Goal: Task Accomplishment & Management: Manage account settings

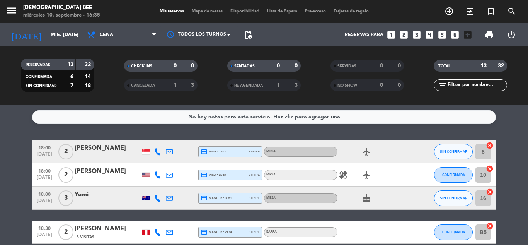
click at [192, 11] on span "Mapa de mesas" at bounding box center [207, 11] width 39 height 4
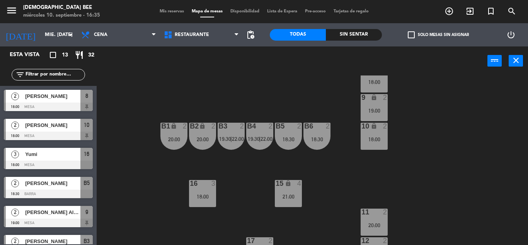
scroll to position [100, 0]
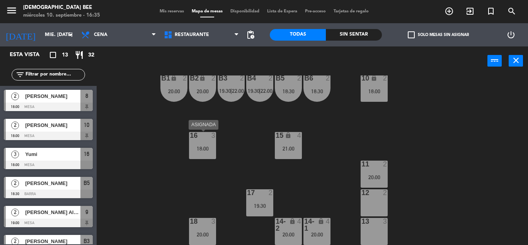
click at [198, 144] on div "16 3 18:00" at bounding box center [202, 145] width 27 height 27
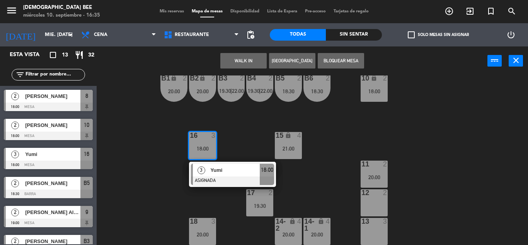
click at [248, 230] on div "7 lock 2 8 lock 2 18:00 9 lock 2 19:00 B1 lock 2 20:00 B2 lock 2 20:00 B3 2 19:…" at bounding box center [315, 159] width 426 height 169
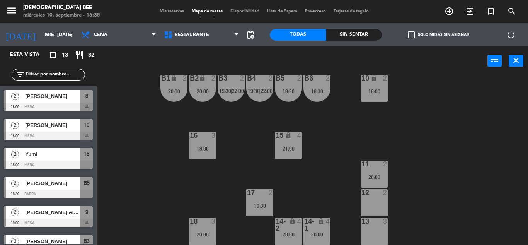
click at [207, 145] on div "18:00" at bounding box center [202, 148] width 27 height 6
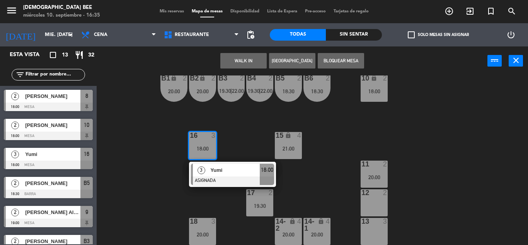
click at [227, 204] on div "7 lock 2 8 lock 2 18:00 9 lock 2 19:00 B1 lock 2 20:00 B2 lock 2 20:00 B3 2 19:…" at bounding box center [315, 159] width 426 height 169
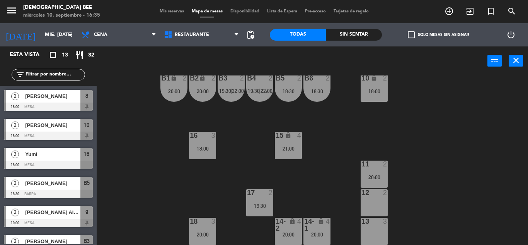
click at [202, 234] on div "20:00" at bounding box center [202, 234] width 27 height 5
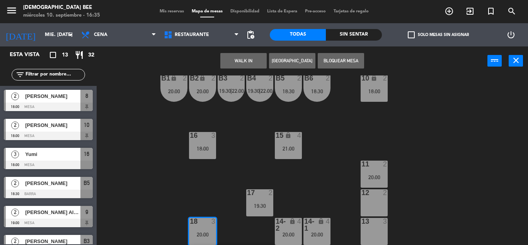
drag, startPoint x: 204, startPoint y: 144, endPoint x: 225, endPoint y: 112, distance: 37.8
click at [204, 144] on div "16 3 18:00" at bounding box center [202, 145] width 27 height 27
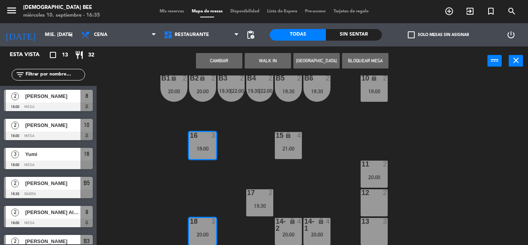
click at [215, 163] on div "7 lock 2 8 lock 2 18:00 9 lock 2 19:00 B1 lock 2 20:00 B2 lock 2 20:00 B3 2 19:…" at bounding box center [315, 159] width 426 height 169
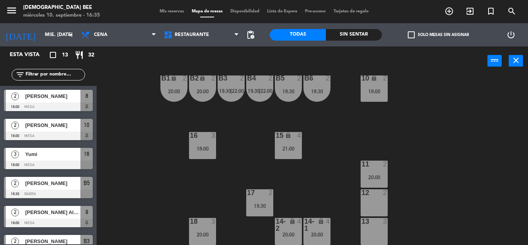
click at [197, 233] on div "20:00" at bounding box center [202, 234] width 27 height 5
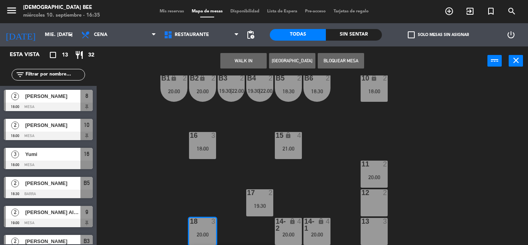
click at [202, 148] on div "18:00" at bounding box center [202, 148] width 27 height 5
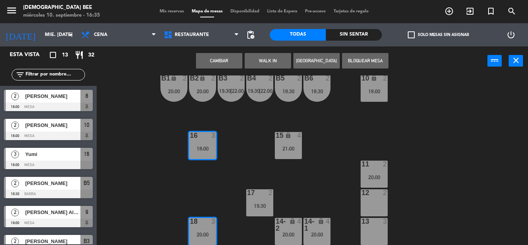
click at [249, 168] on div "7 lock 2 8 lock 2 18:00 9 lock 2 19:00 B1 lock 2 20:00 B2 lock 2 20:00 B3 2 19:…" at bounding box center [315, 159] width 426 height 169
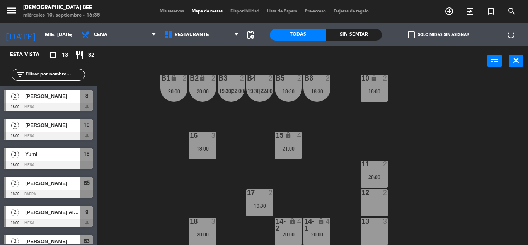
click at [204, 224] on div at bounding box center [202, 221] width 13 height 7
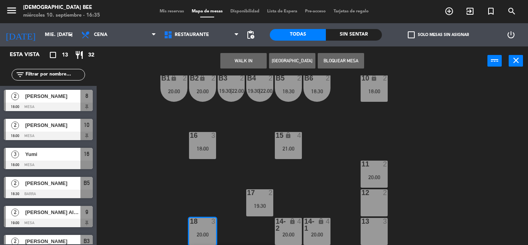
click at [190, 137] on div "16" at bounding box center [190, 135] width 0 height 7
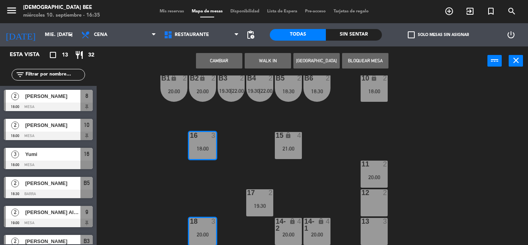
click at [205, 157] on div "16 3 18:00" at bounding box center [202, 145] width 27 height 27
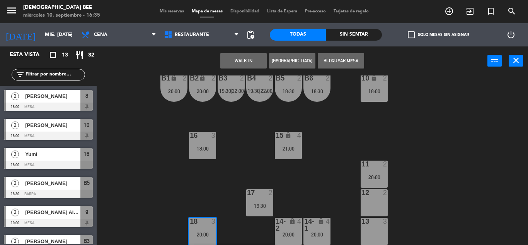
click at [206, 113] on div "7 lock 2 8 lock 2 18:00 9 lock 2 19:00 B1 lock 2 20:00 B2 lock 2 20:00 B3 2 19:…" at bounding box center [315, 159] width 426 height 169
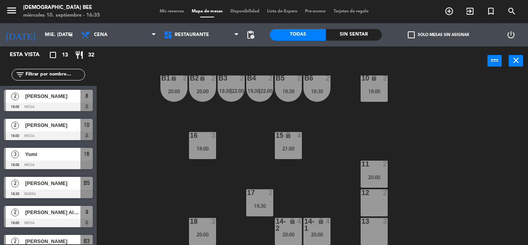
click at [207, 152] on div "16 3 18:00" at bounding box center [202, 145] width 27 height 27
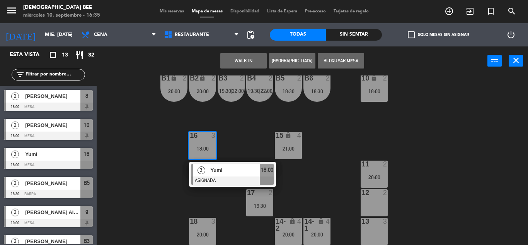
click at [184, 198] on div "7 lock 2 8 lock 2 18:00 9 lock 2 19:00 B1 lock 2 20:00 B2 lock 2 20:00 B3 2 19:…" at bounding box center [315, 159] width 426 height 169
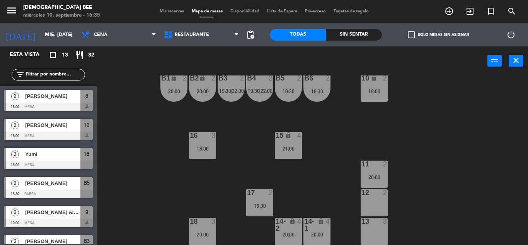
click at [194, 235] on div "20:00" at bounding box center [202, 234] width 27 height 5
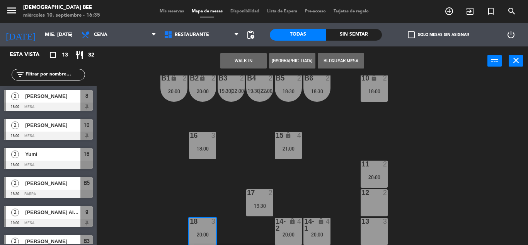
click at [203, 137] on div at bounding box center [202, 135] width 13 height 7
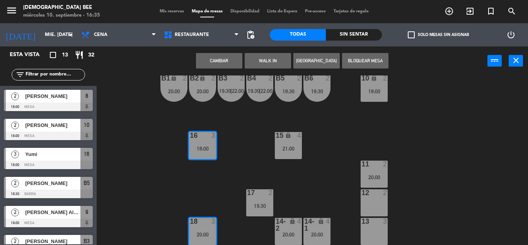
click at [228, 67] on button "Cambiar" at bounding box center [219, 60] width 46 height 15
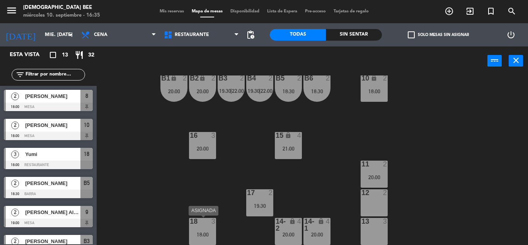
click at [202, 237] on div "18 3 18:00" at bounding box center [202, 231] width 27 height 27
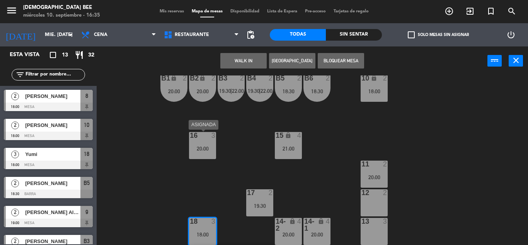
click at [205, 150] on div "20:00" at bounding box center [202, 148] width 27 height 5
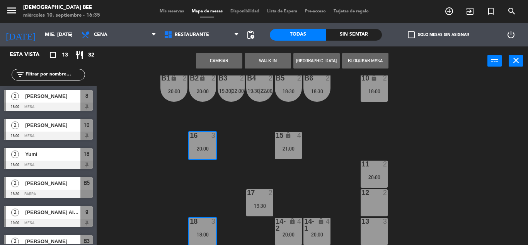
click at [206, 154] on div "16 3 20:00" at bounding box center [202, 145] width 27 height 27
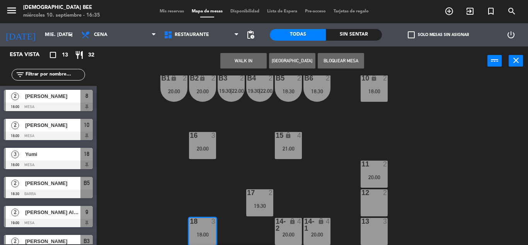
click at [230, 177] on div "7 lock 2 8 lock 2 18:00 9 lock 2 19:00 B1 lock 2 20:00 B2 lock 2 20:00 B3 2 19:…" at bounding box center [315, 159] width 426 height 169
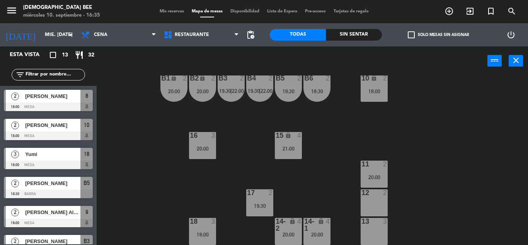
click at [206, 143] on div "16 3 20:00" at bounding box center [202, 145] width 27 height 27
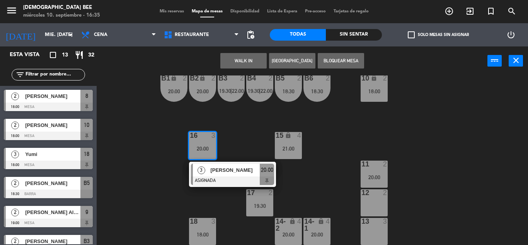
click at [221, 180] on div "3 [PERSON_NAME] ASIGNADA 20:00" at bounding box center [232, 174] width 99 height 25
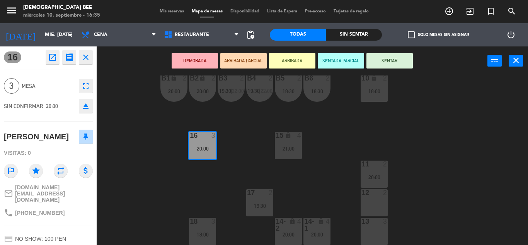
click at [208, 223] on div "18 3" at bounding box center [202, 221] width 39 height 7
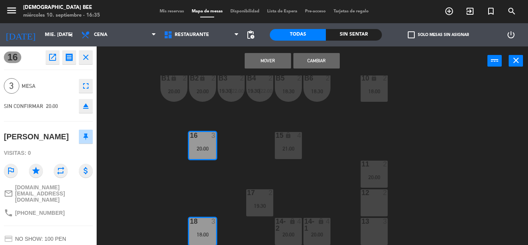
click at [213, 131] on div "7 lock 2 8 lock 2 18:00 9 lock 2 19:00 B1 lock 2 20:00 B2 lock 2 20:00 B3 2 19:…" at bounding box center [315, 159] width 426 height 169
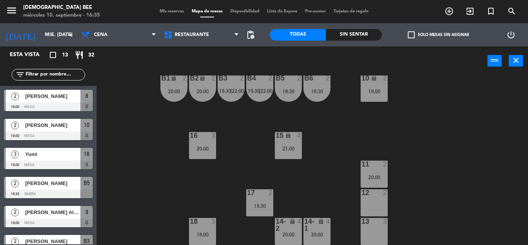
click at [140, 139] on div "7 lock 2 8 lock 2 18:00 9 lock 2 19:00 B1 lock 2 20:00 B2 lock 2 20:00 B3 2 19:…" at bounding box center [315, 159] width 426 height 169
click at [202, 152] on div "16 3 20:00" at bounding box center [202, 145] width 27 height 27
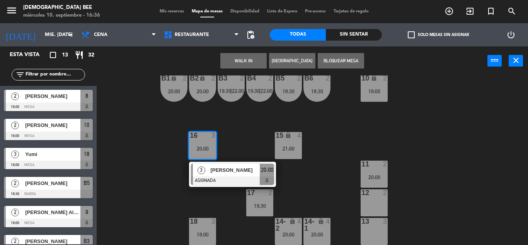
click at [204, 182] on div at bounding box center [232, 180] width 83 height 9
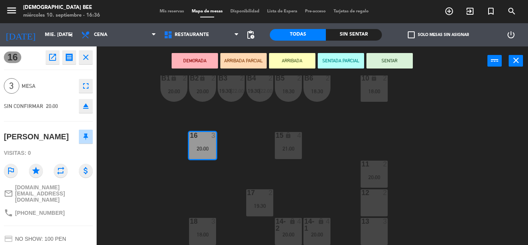
click at [193, 231] on div "18:00" at bounding box center [202, 234] width 27 height 6
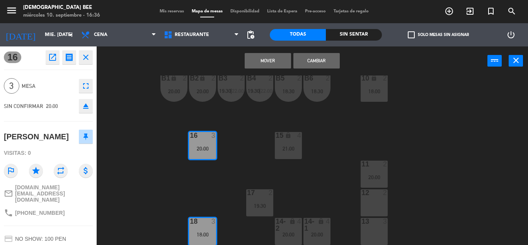
click at [257, 57] on button "Mover" at bounding box center [268, 60] width 46 height 15
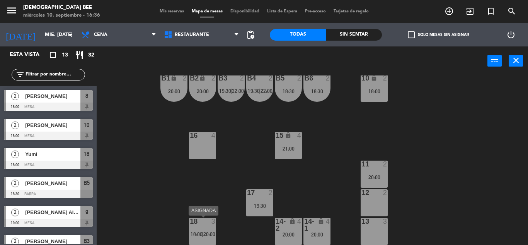
click at [205, 236] on span "20:00" at bounding box center [209, 234] width 12 height 6
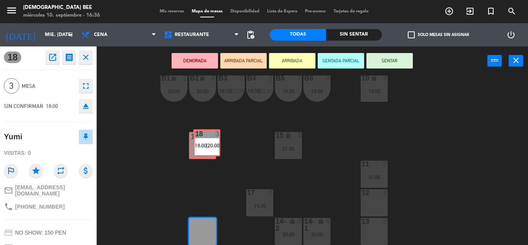
drag, startPoint x: 201, startPoint y: 236, endPoint x: 206, endPoint y: 147, distance: 88.6
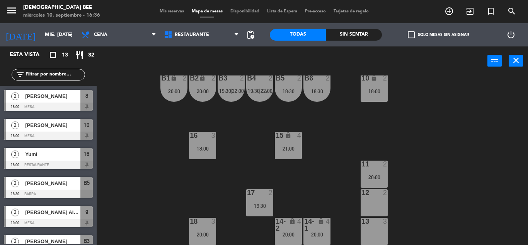
click at [234, 157] on div "7 lock 2 8 lock 2 18:00 9 lock 2 19:00 B1 lock 2 20:00 B2 lock 2 20:00 B3 2 19:…" at bounding box center [315, 159] width 426 height 169
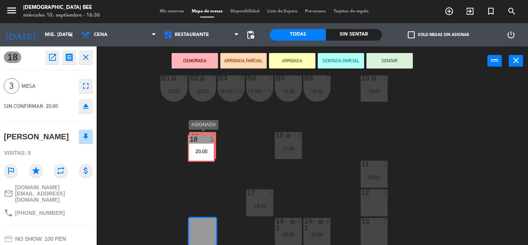
drag, startPoint x: 203, startPoint y: 232, endPoint x: 201, endPoint y: 149, distance: 83.1
click at [201, 149] on div "7 lock 2 8 lock 2 18:00 9 lock 2 19:00 B1 lock 2 20:00 B2 lock 2 20:00 B3 2 19:…" at bounding box center [315, 159] width 426 height 169
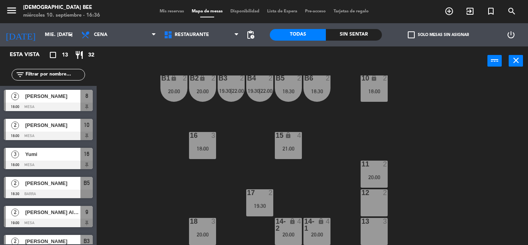
click at [200, 144] on div "16 3 18:00" at bounding box center [202, 145] width 27 height 27
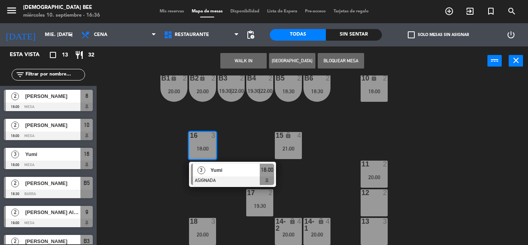
click at [213, 191] on div "7 lock 2 8 lock 2 18:00 9 lock 2 19:00 B1 lock 2 20:00 B2 lock 2 20:00 B3 2 19:…" at bounding box center [315, 159] width 426 height 169
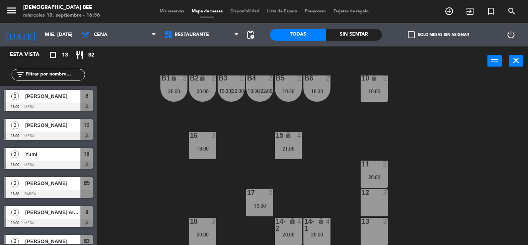
click at [215, 204] on div "7 lock 2 8 lock 2 18:00 9 lock 2 19:00 B1 lock 2 20:00 B2 lock 2 20:00 B3 2 19:…" at bounding box center [315, 159] width 426 height 169
click at [209, 225] on div "18 3" at bounding box center [202, 222] width 27 height 8
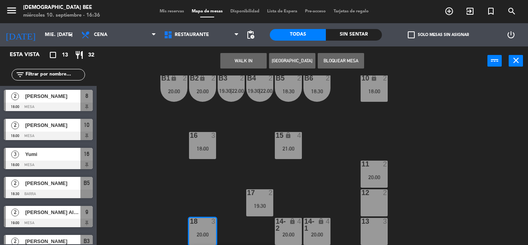
click at [211, 148] on div "18:00" at bounding box center [202, 148] width 27 height 5
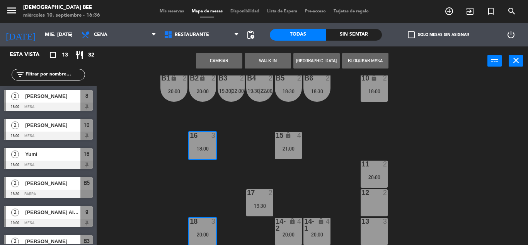
click at [231, 135] on div "7 lock 2 8 lock 2 18:00 9 lock 2 19:00 B1 lock 2 20:00 B2 lock 2 20:00 B3 2 19:…" at bounding box center [315, 159] width 426 height 169
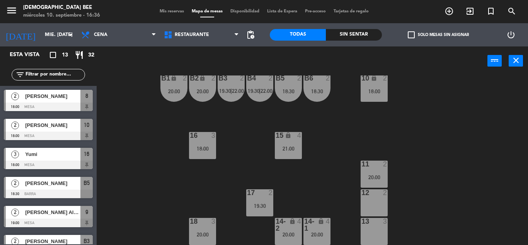
click at [215, 151] on div "16 3 18:00" at bounding box center [202, 145] width 27 height 27
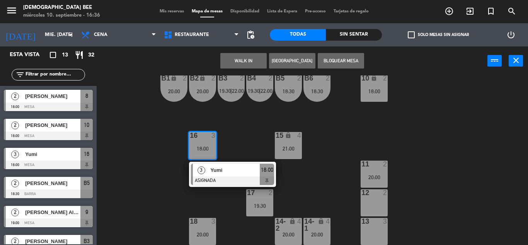
click at [216, 185] on div "3 Yumi ASIGNADA 18:00" at bounding box center [232, 174] width 87 height 25
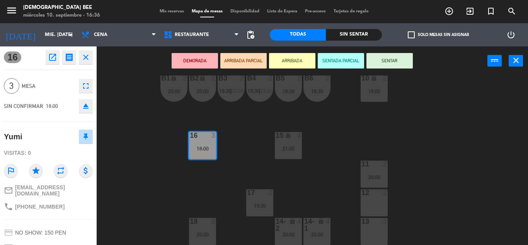
click at [207, 218] on div at bounding box center [202, 221] width 13 height 7
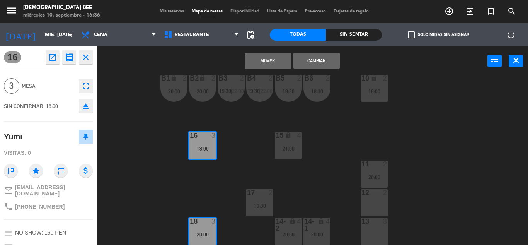
click at [205, 146] on div "18:00" at bounding box center [202, 148] width 27 height 5
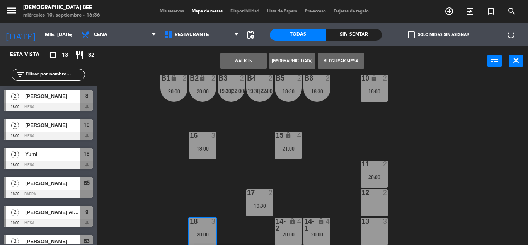
click at [202, 232] on div "20:00" at bounding box center [202, 234] width 27 height 5
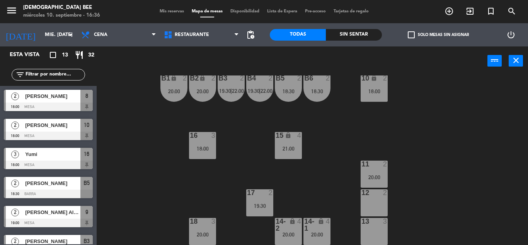
click at [215, 232] on div "20:00" at bounding box center [202, 234] width 27 height 5
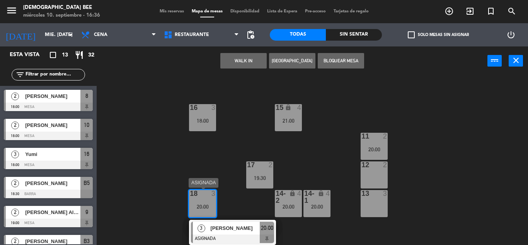
click at [218, 230] on span "[PERSON_NAME]" at bounding box center [234, 228] width 49 height 8
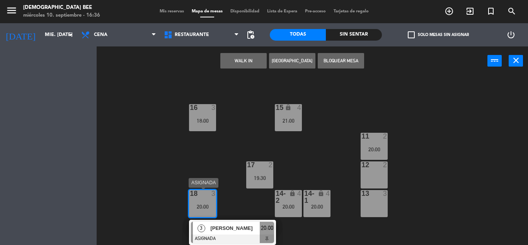
scroll to position [100, 0]
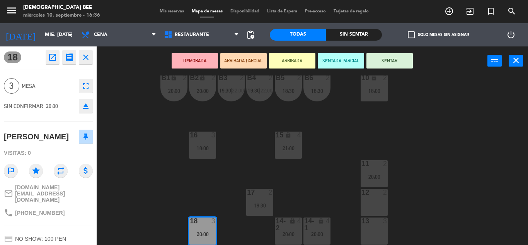
click at [210, 143] on div "16 3 18:00" at bounding box center [202, 144] width 27 height 27
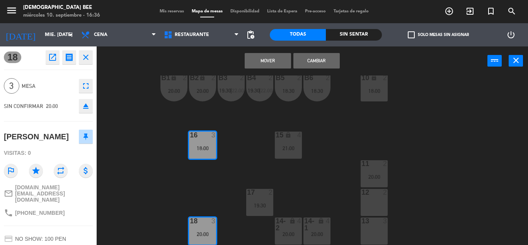
click at [272, 58] on button "Mover" at bounding box center [268, 60] width 46 height 15
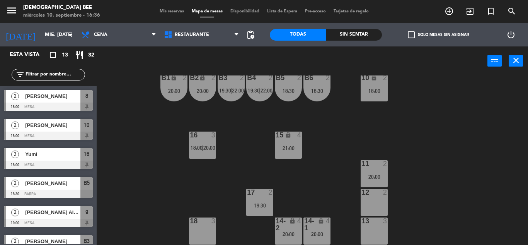
scroll to position [0, 0]
click at [243, 170] on div "7 lock 2 8 lock 2 18:00 9 lock 2 19:00 B1 lock 2 20:00 B2 lock 2 20:00 B3 2 19:…" at bounding box center [315, 159] width 426 height 169
click at [319, 230] on div "lock" at bounding box center [316, 225] width 13 height 14
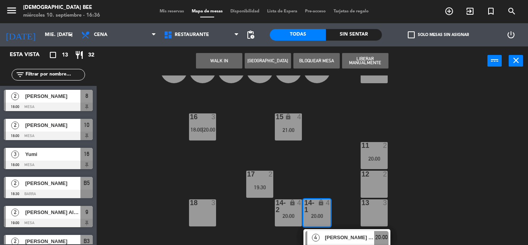
scroll to position [128, 0]
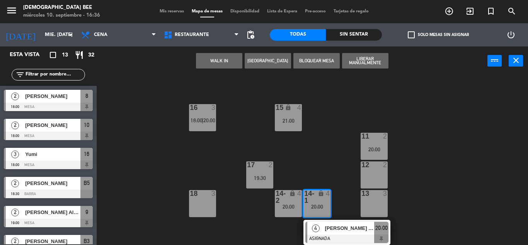
click at [246, 239] on div "7 lock 2 8 lock 2 18:00 9 lock 2 19:00 B1 lock 2 20:00 B2 lock 2 20:00 B3 2 19:…" at bounding box center [315, 159] width 426 height 169
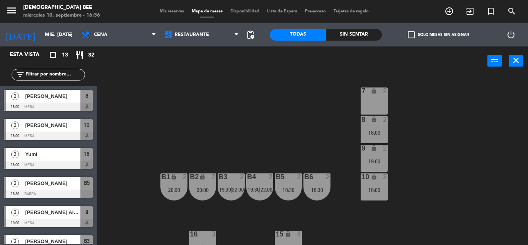
scroll to position [0, 0]
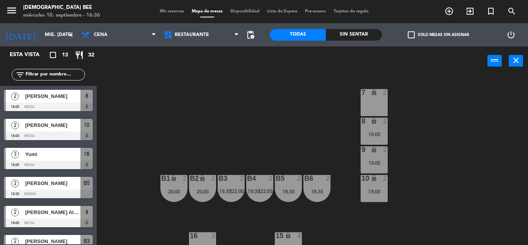
click at [273, 128] on div "7 lock 2 8 lock 2 18:00 9 lock 2 19:00 B1 lock 2 20:00 B2 lock 2 20:00 B3 2 19:…" at bounding box center [315, 159] width 426 height 169
click at [372, 128] on div "8 lock 2 18:00" at bounding box center [374, 130] width 27 height 27
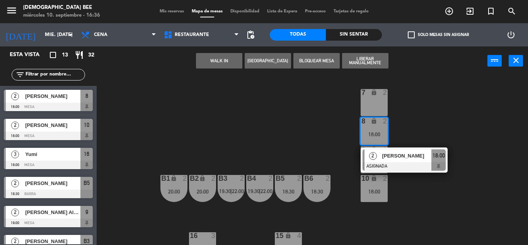
click at [420, 105] on div "7 lock 2 8 lock 2 18:00 2 [PERSON_NAME] ASIGNADA 18:00 9 lock 2 19:00 B1 lock 2…" at bounding box center [315, 159] width 426 height 169
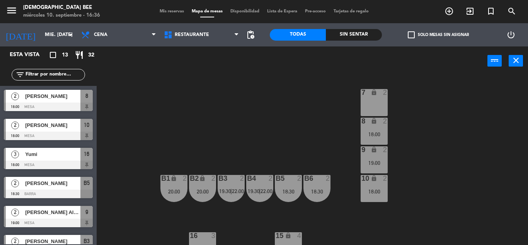
click at [382, 152] on div "2" at bounding box center [387, 149] width 13 height 7
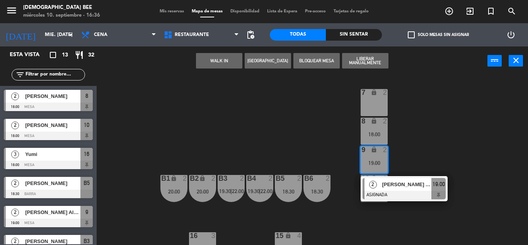
click at [411, 120] on div "7 lock 2 8 lock 2 18:00 9 lock 2 19:00 2 [PERSON_NAME] Albuquerque [PERSON_NAME…" at bounding box center [315, 159] width 426 height 169
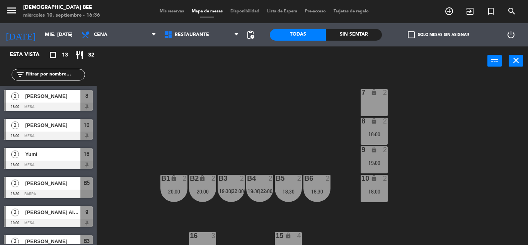
click at [383, 192] on div "18:00" at bounding box center [374, 191] width 27 height 5
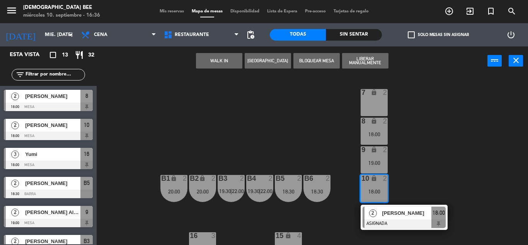
click at [471, 133] on div "7 lock 2 8 lock 2 18:00 9 lock 2 19:00 B1 lock 2 20:00 B2 lock 2 20:00 B3 2 19:…" at bounding box center [315, 159] width 426 height 169
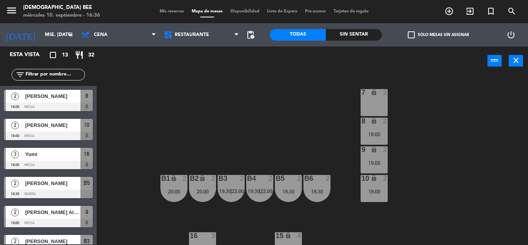
click at [175, 11] on span "Mis reservas" at bounding box center [172, 11] width 32 height 4
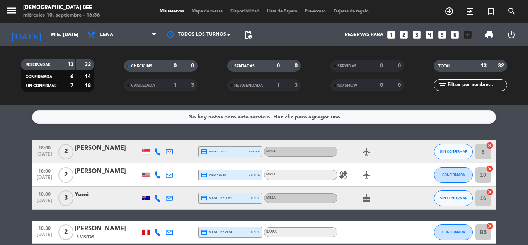
click at [346, 175] on icon "healing" at bounding box center [343, 174] width 9 height 9
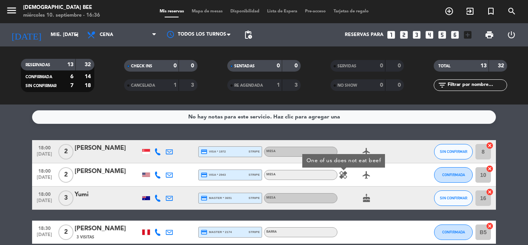
click at [418, 185] on div at bounding box center [417, 174] width 21 height 23
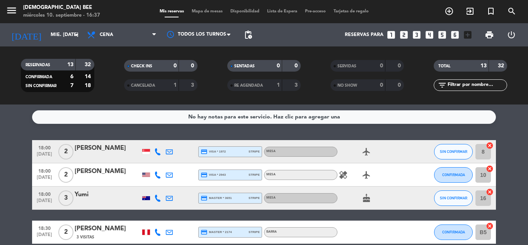
click at [346, 174] on icon "healing" at bounding box center [343, 174] width 9 height 9
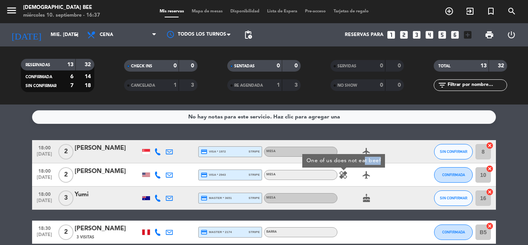
drag, startPoint x: 364, startPoint y: 163, endPoint x: 383, endPoint y: 162, distance: 19.0
click at [383, 162] on div "One of us does not eat beef" at bounding box center [343, 161] width 83 height 14
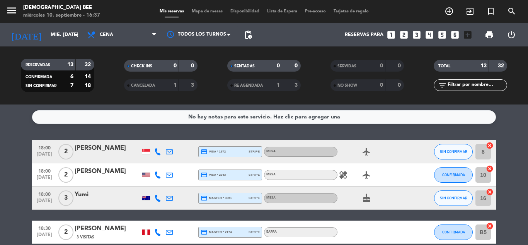
click at [385, 159] on div "airplanemode_active" at bounding box center [372, 151] width 70 height 23
click at [340, 177] on icon "healing" at bounding box center [343, 174] width 9 height 9
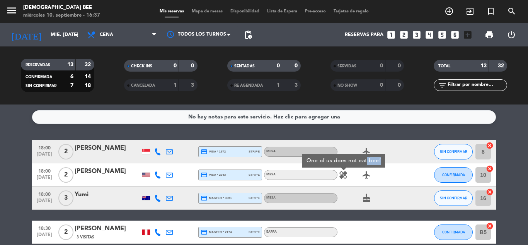
drag, startPoint x: 369, startPoint y: 165, endPoint x: 383, endPoint y: 162, distance: 15.0
click at [383, 164] on div "One of us does not eat beef" at bounding box center [343, 161] width 83 height 14
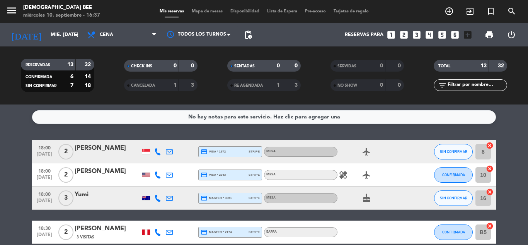
copy div "beef"
click at [337, 175] on div "18:00 [DATE] 2 [PERSON_NAME] credit_card visa * 2943 stripe Mesa healing airpla…" at bounding box center [264, 174] width 464 height 23
click at [353, 173] on div "healing airplanemode_active" at bounding box center [372, 174] width 70 height 23
click at [342, 179] on icon "healing" at bounding box center [343, 174] width 9 height 9
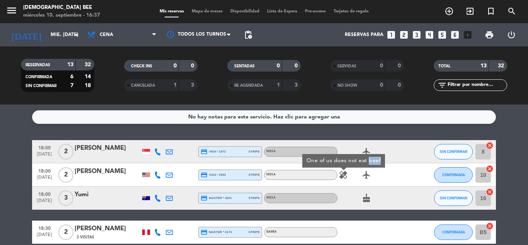
drag, startPoint x: 368, startPoint y: 160, endPoint x: 380, endPoint y: 161, distance: 12.0
click at [380, 161] on div "One of us does not eat beef" at bounding box center [343, 161] width 83 height 14
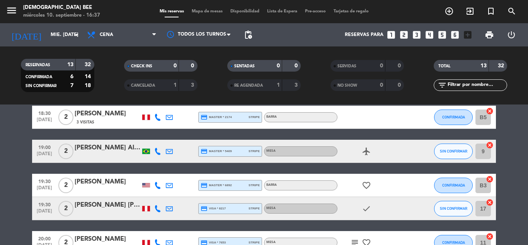
scroll to position [116, 0]
